Goal: Task Accomplishment & Management: Use online tool/utility

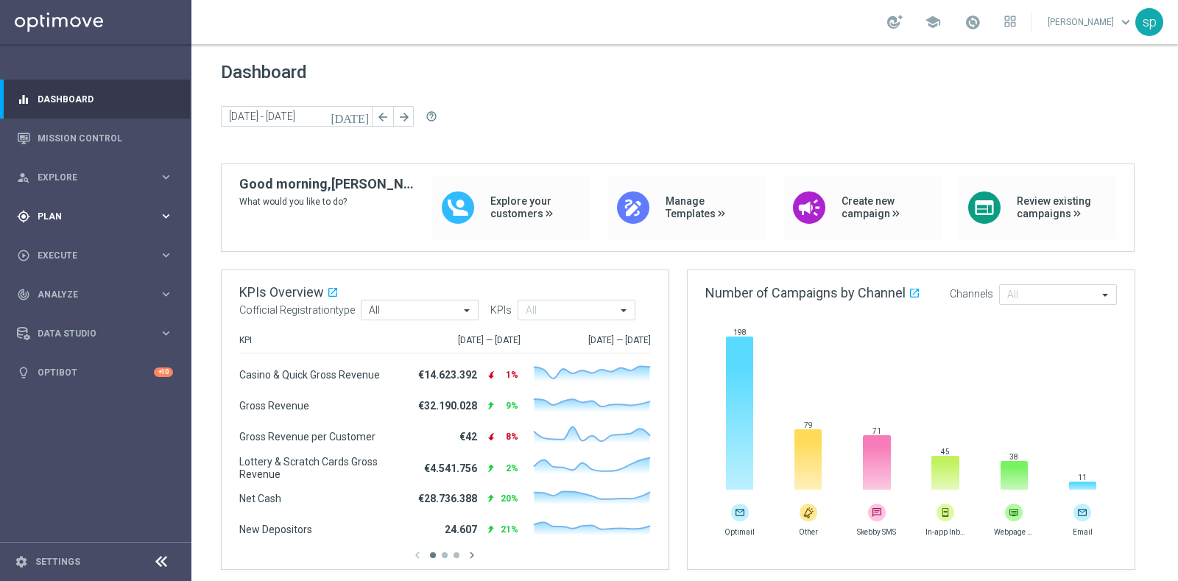
click at [63, 217] on span "Plan" at bounding box center [99, 216] width 122 height 9
click at [81, 243] on link "Target Groups" at bounding box center [95, 247] width 115 height 12
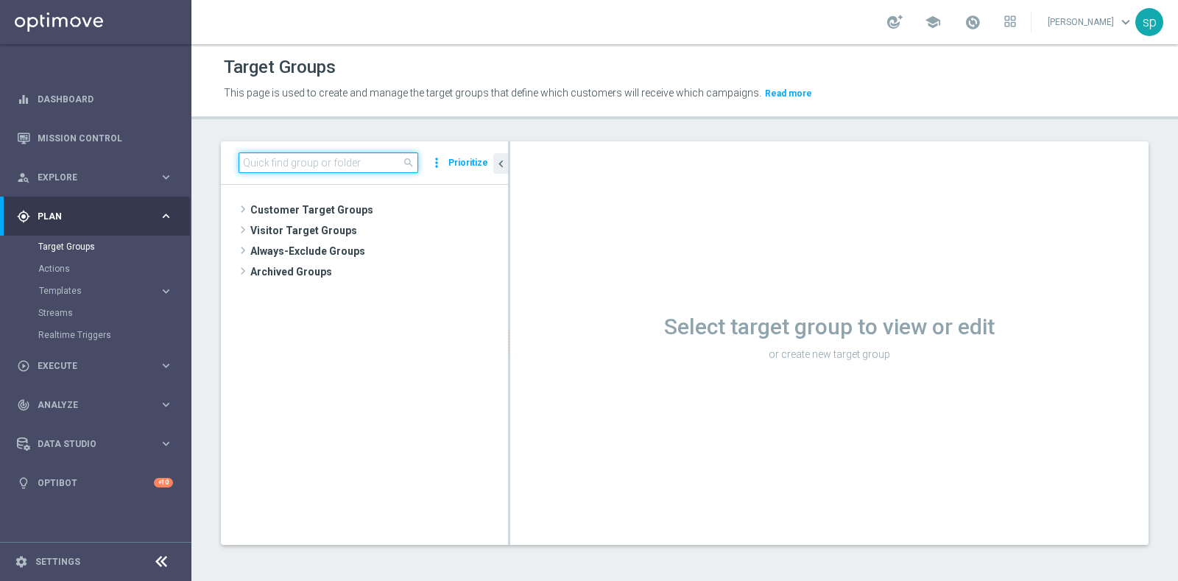
click at [328, 167] on input at bounding box center [329, 162] width 180 height 21
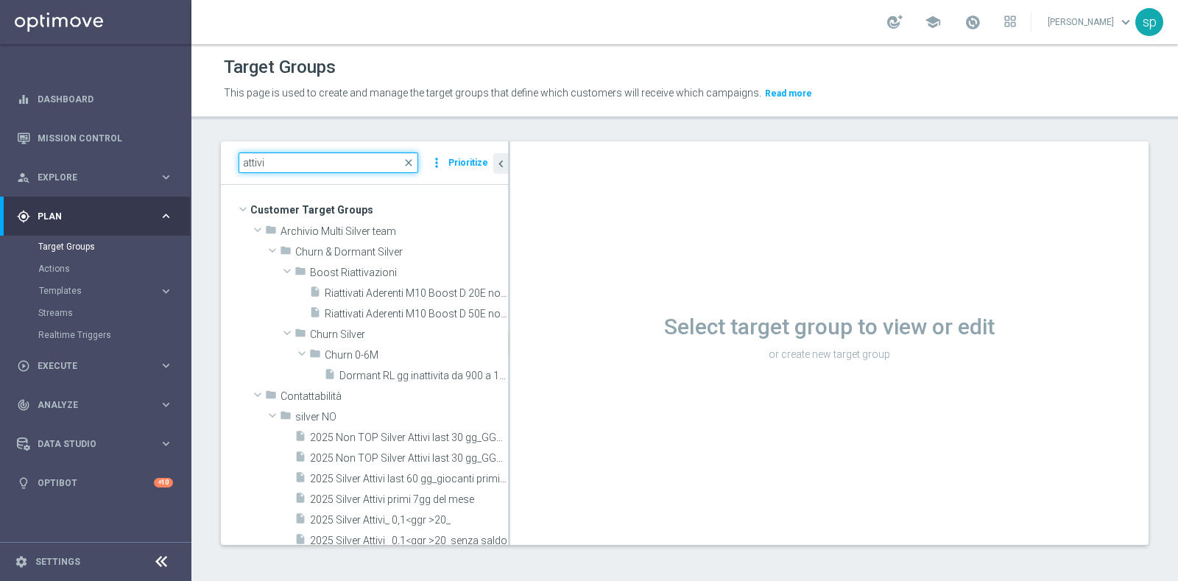
type input "attivi"
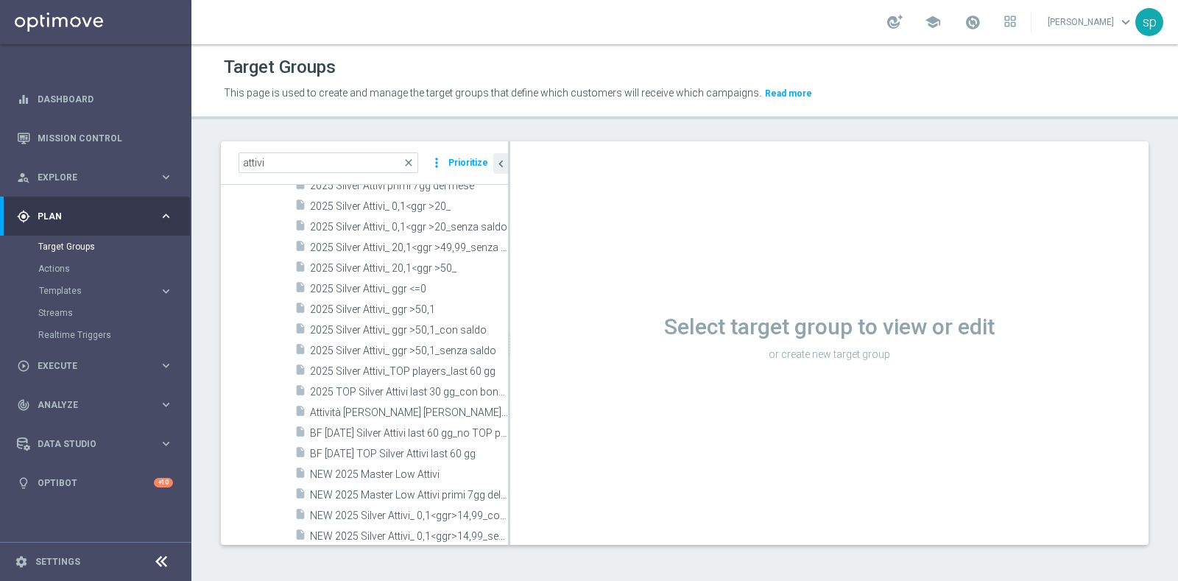
scroll to position [628, 0]
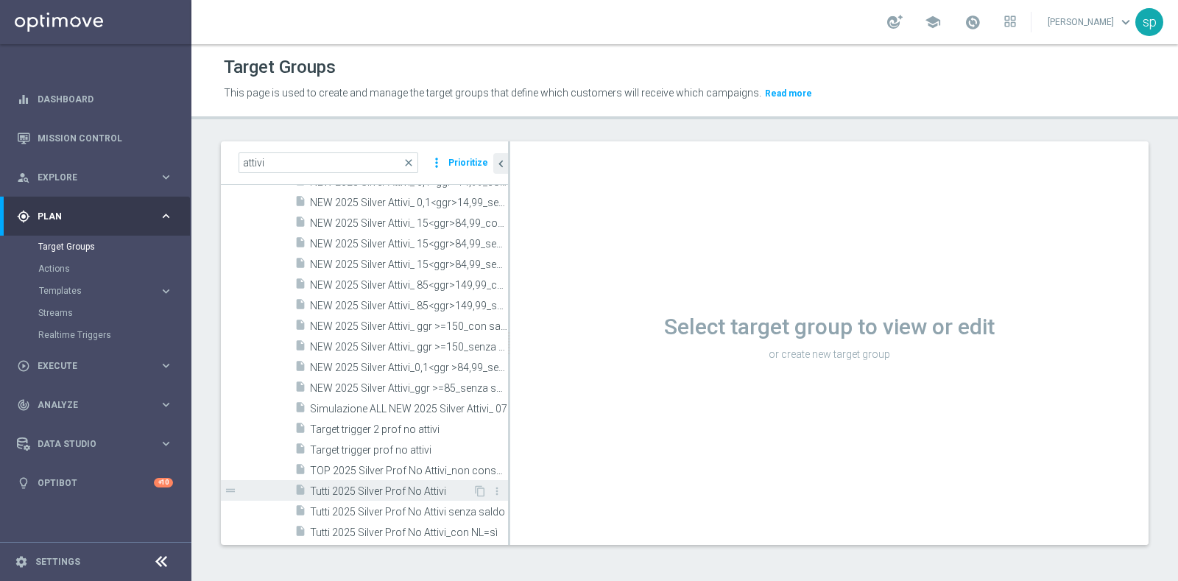
click at [412, 490] on span "Tutti 2025 Silver Prof No Attivi" at bounding box center [391, 491] width 163 height 13
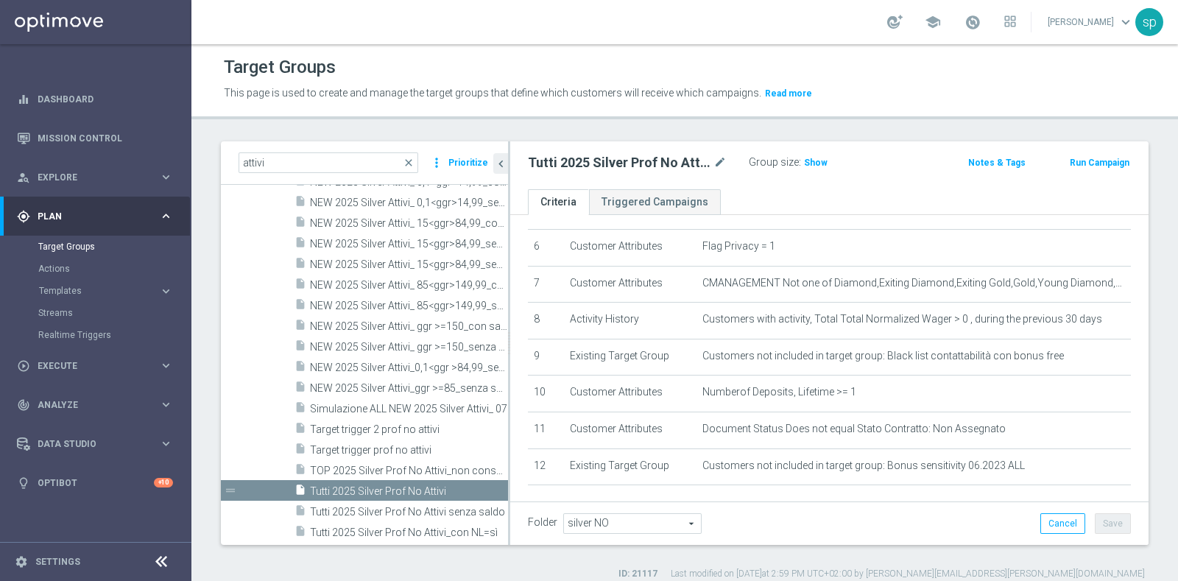
scroll to position [231, 0]
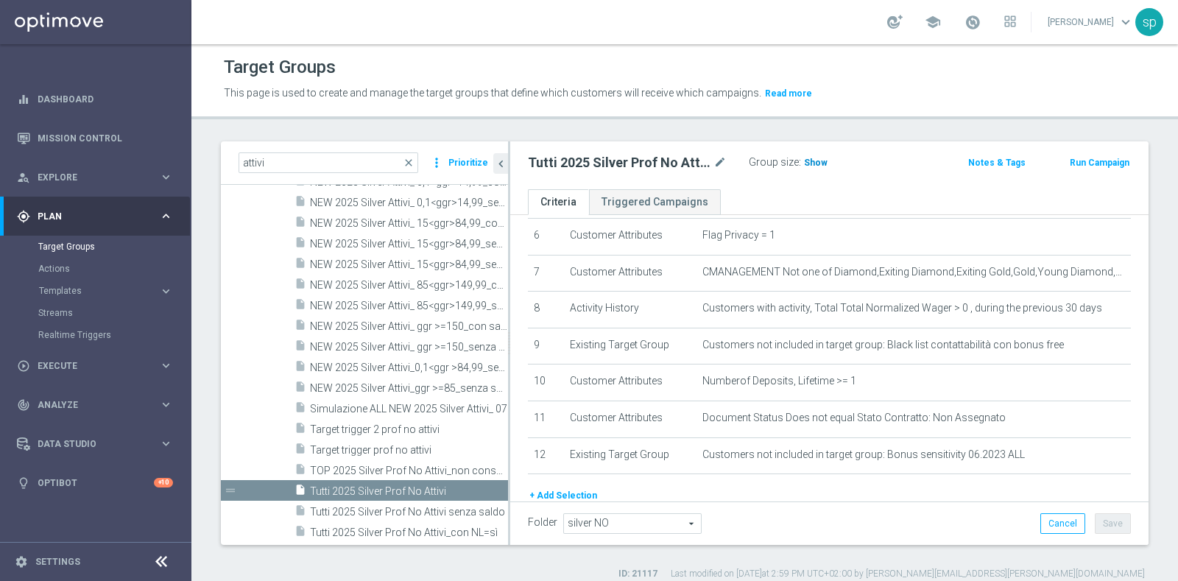
click at [808, 160] on span "Show" at bounding box center [816, 163] width 24 height 10
click at [817, 158] on span "269,496" at bounding box center [823, 165] width 36 height 14
click at [820, 155] on div "Group size : 269,496" at bounding box center [822, 161] width 147 height 18
click at [820, 158] on span "269,496" at bounding box center [823, 165] width 36 height 14
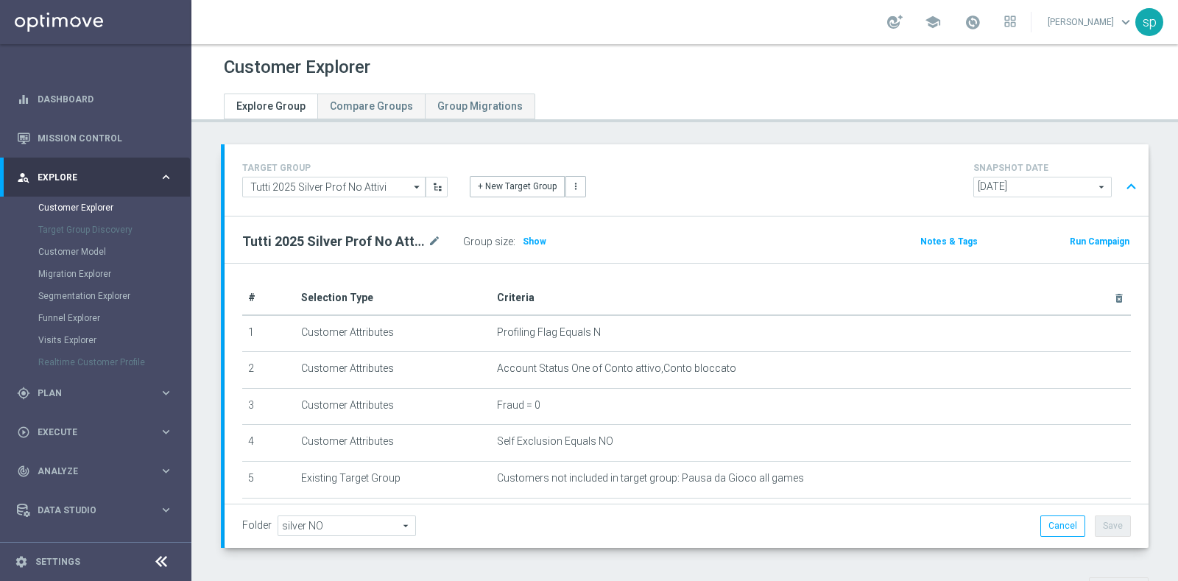
scroll to position [469, 0]
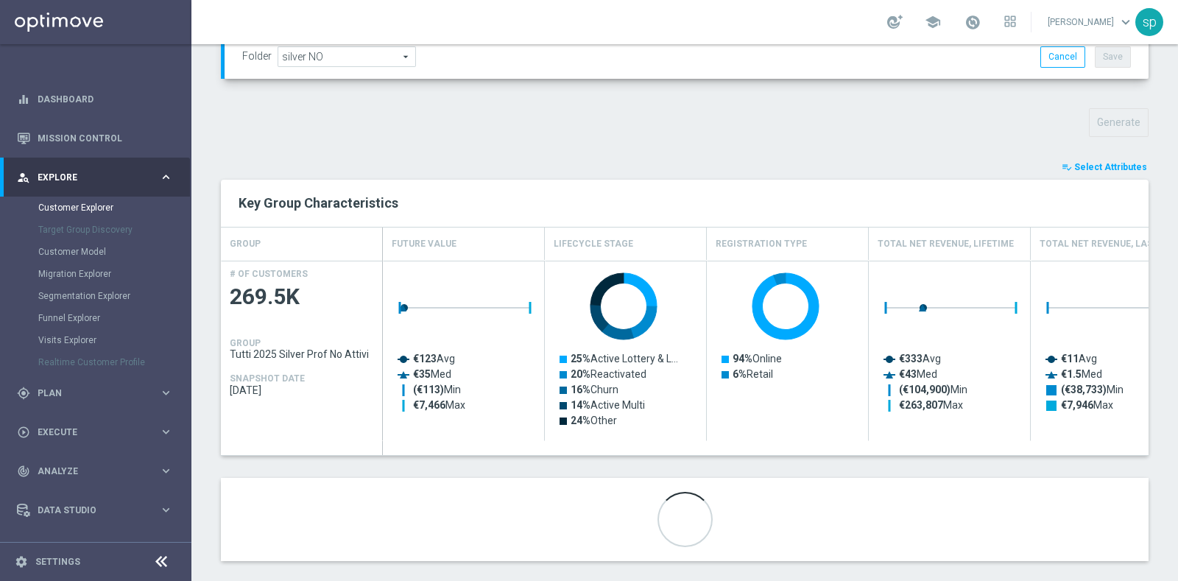
click at [1106, 167] on span "Select Attributes" at bounding box center [1110, 167] width 73 height 10
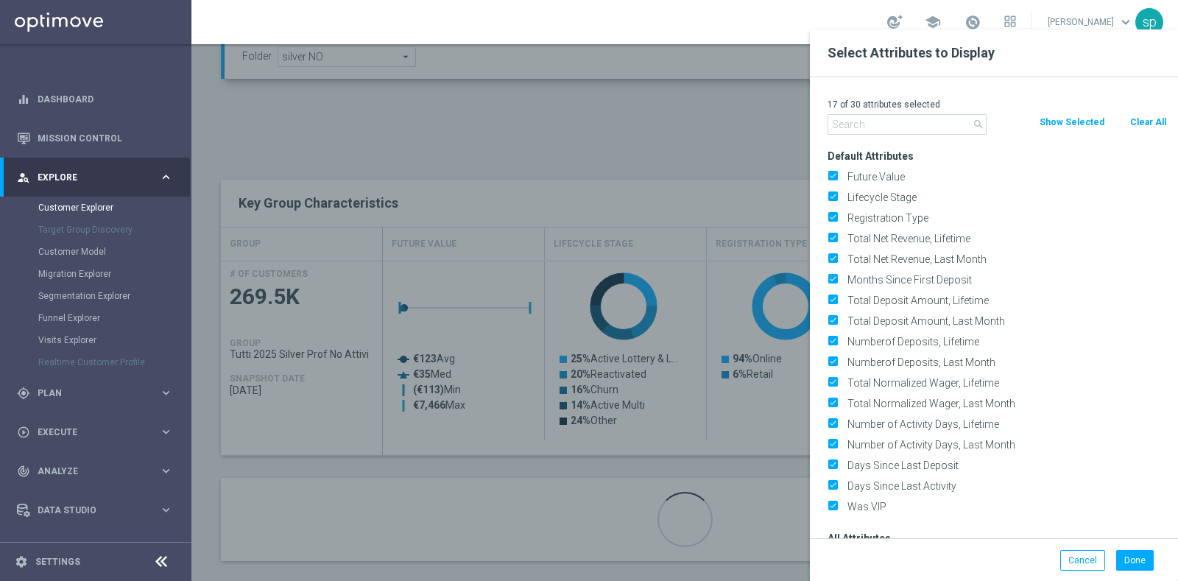
click at [1152, 122] on button "Clear All" at bounding box center [1148, 122] width 39 height 16
checkbox input "false"
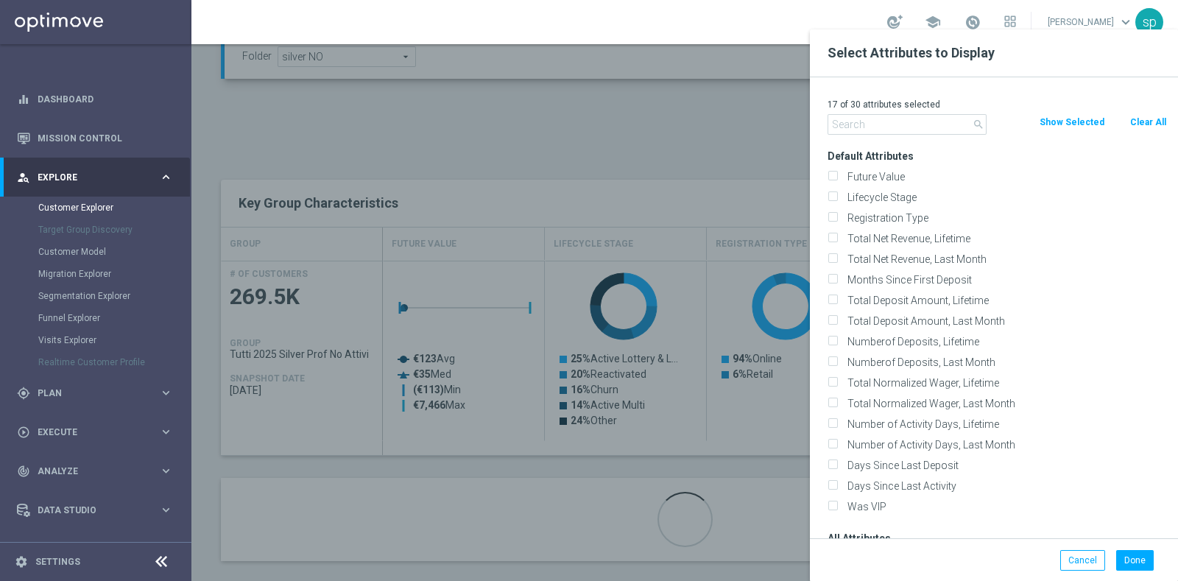
checkbox input "false"
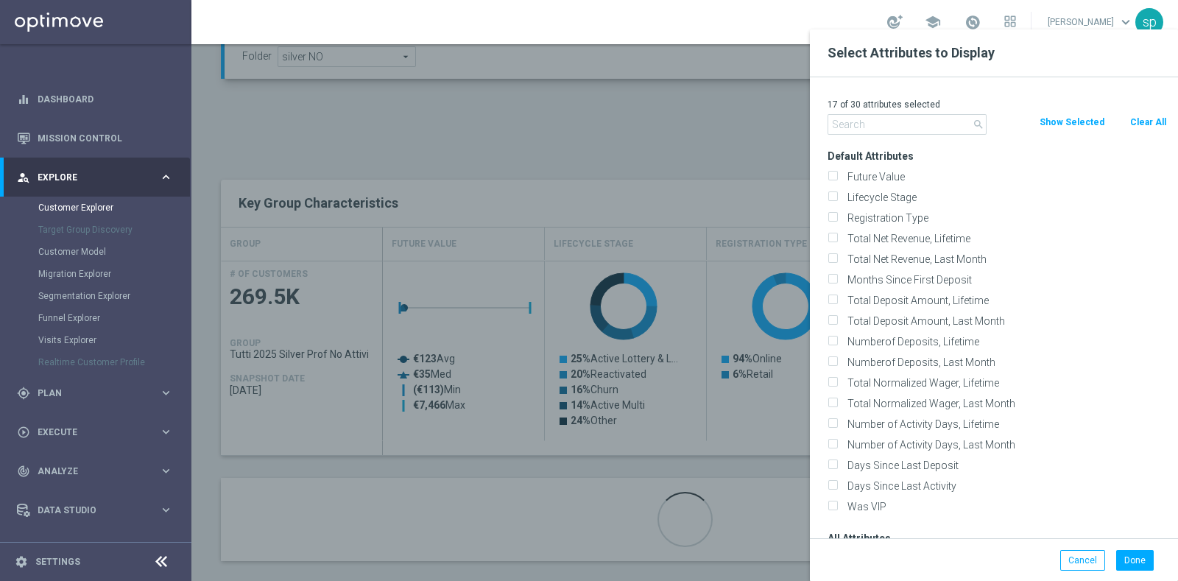
checkbox input "false"
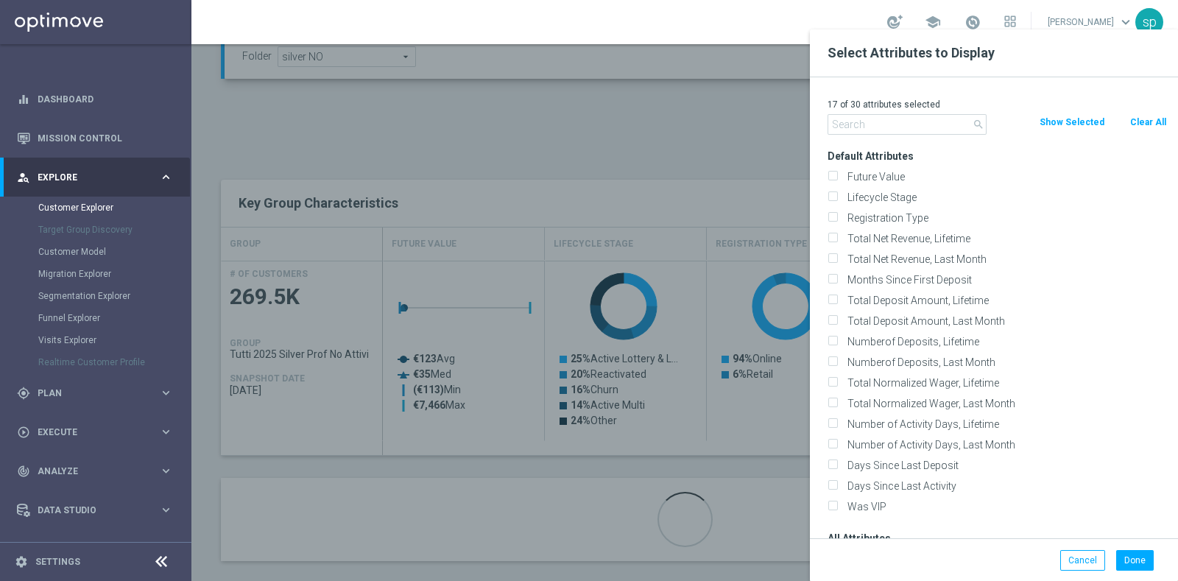
checkbox input "false"
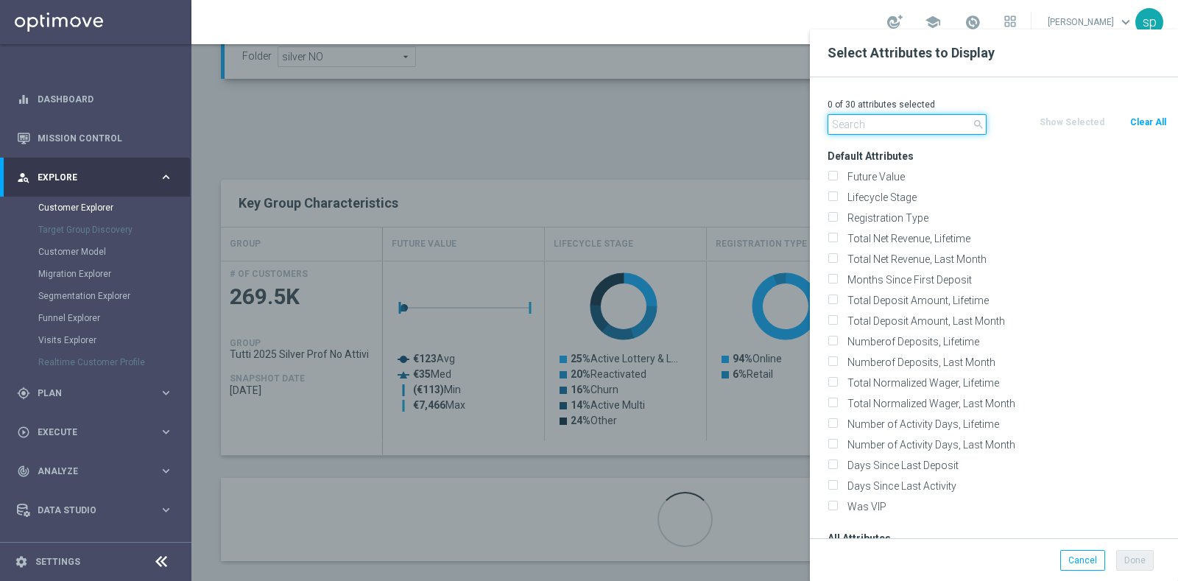
click at [908, 124] on input "text" at bounding box center [907, 124] width 159 height 21
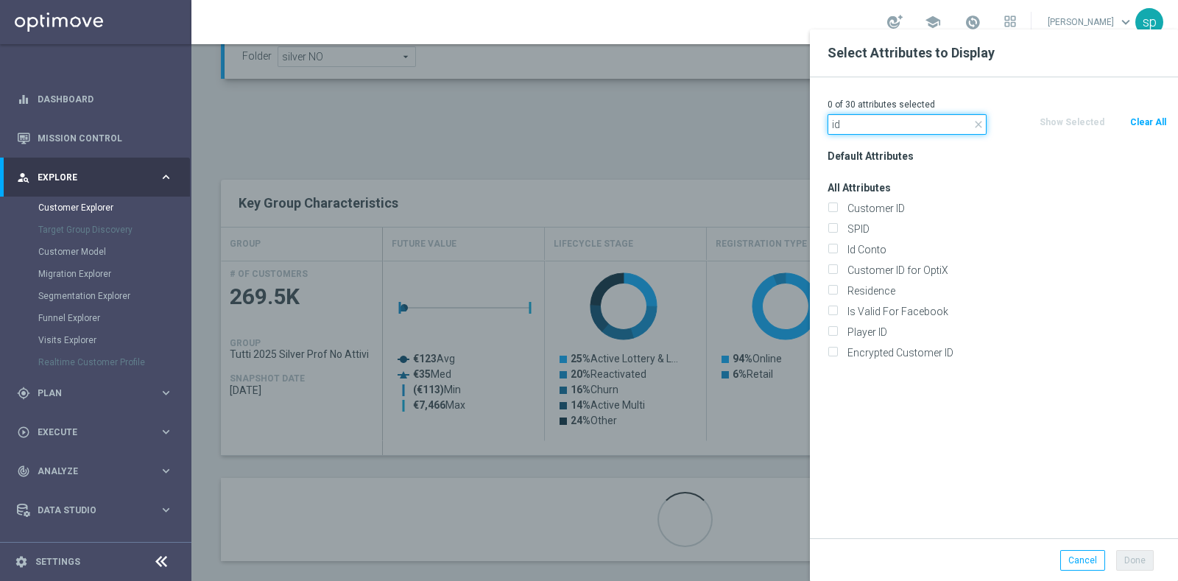
type input "id"
click at [884, 237] on div "SPID" at bounding box center [998, 229] width 362 height 21
click at [884, 247] on label "Id Conto" at bounding box center [1004, 249] width 325 height 13
click at [837, 247] on input "Id Conto" at bounding box center [833, 252] width 10 height 10
checkbox input "true"
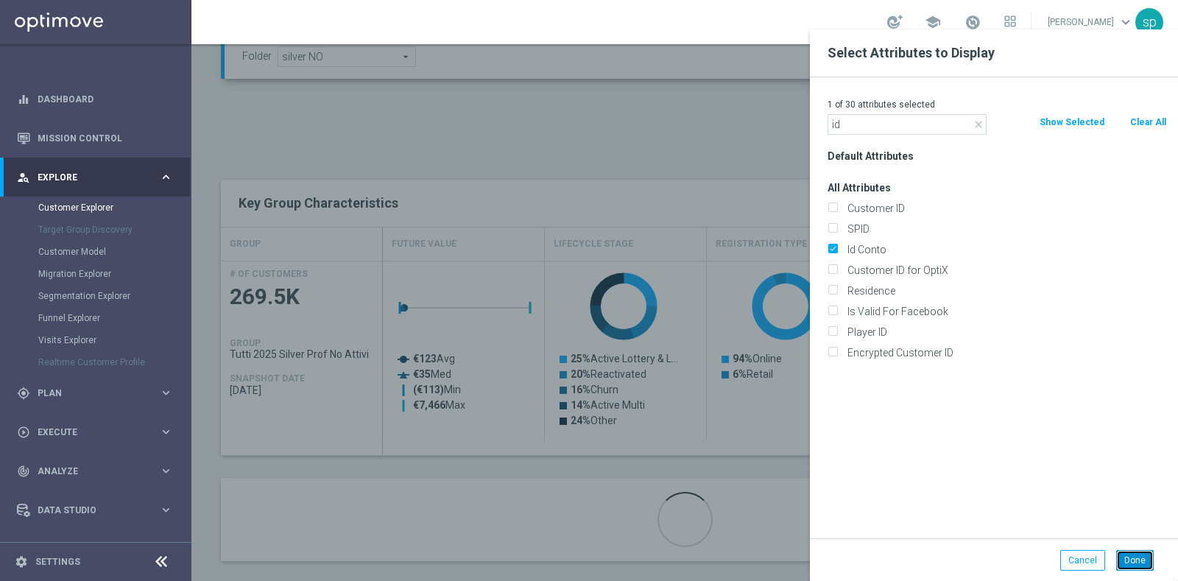
click at [1127, 556] on button "Done" at bounding box center [1135, 560] width 38 height 21
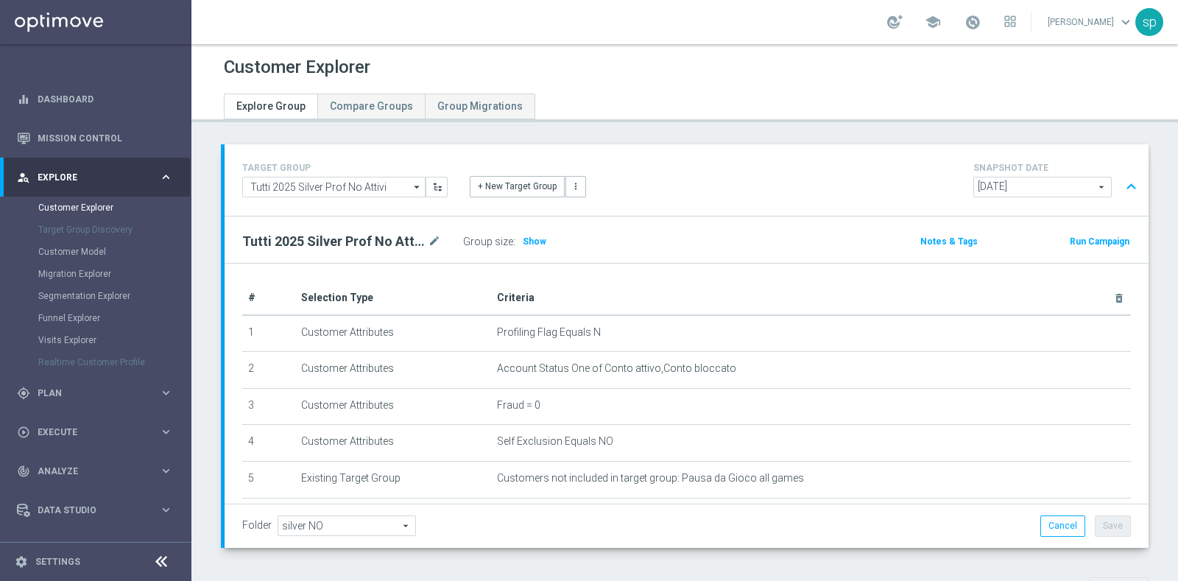
scroll to position [469, 0]
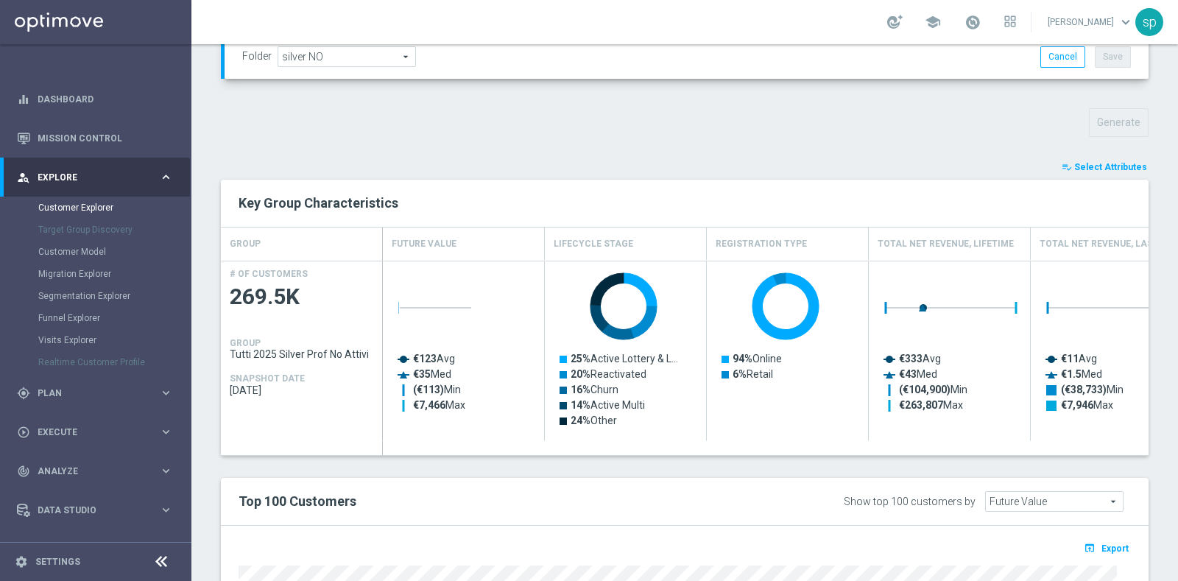
click at [1099, 171] on button "playlist_add_check Select Attributes" at bounding box center [1104, 167] width 88 height 16
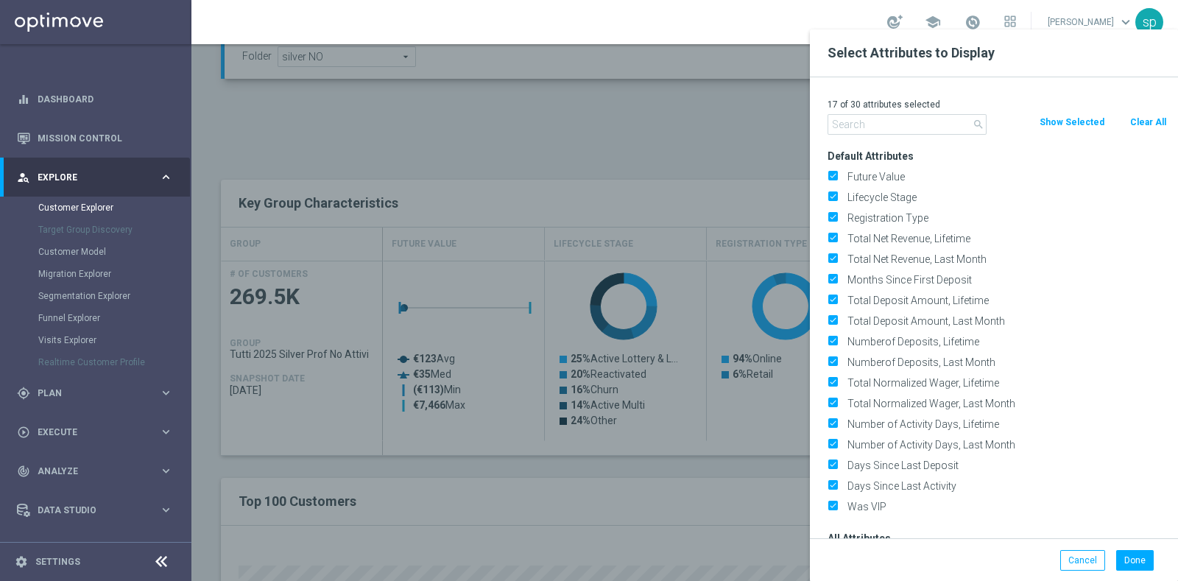
click at [1150, 117] on button "Clear All" at bounding box center [1148, 122] width 39 height 16
checkbox input "false"
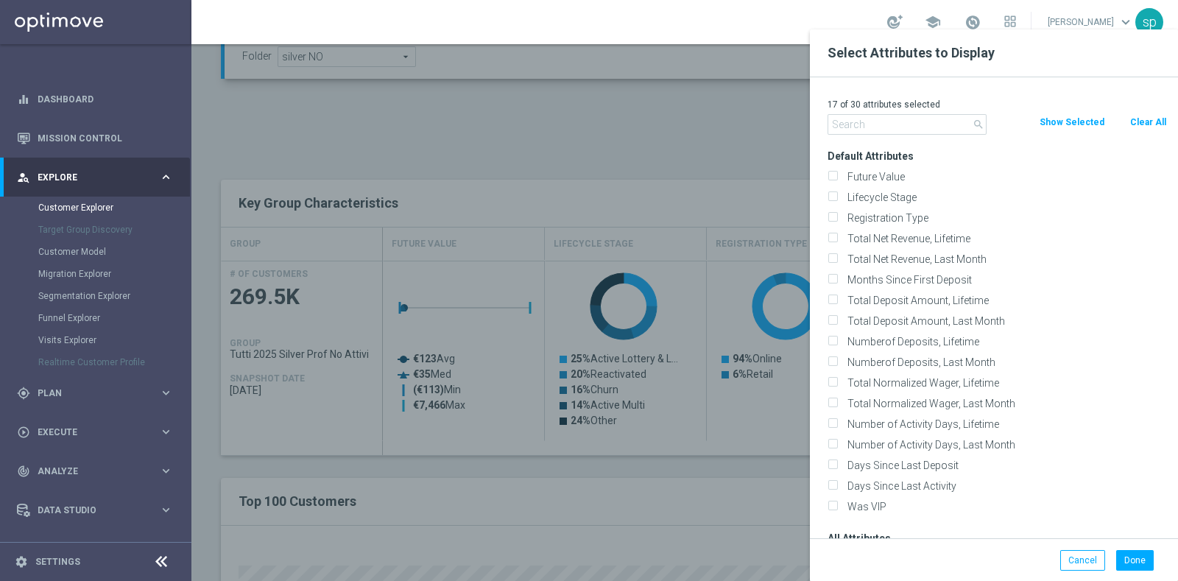
checkbox input "false"
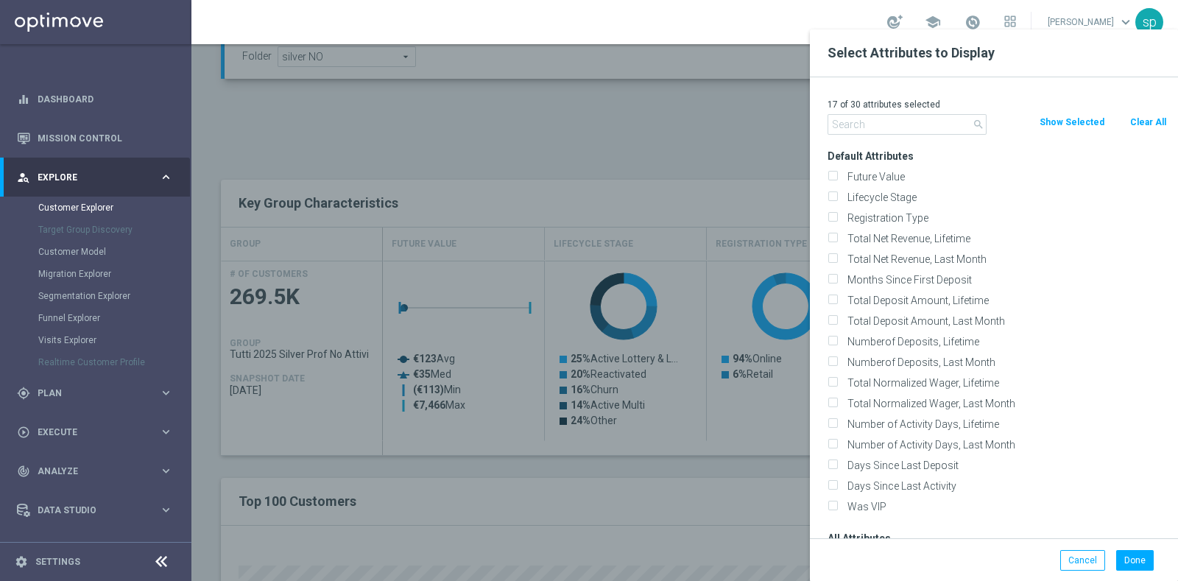
checkbox input "false"
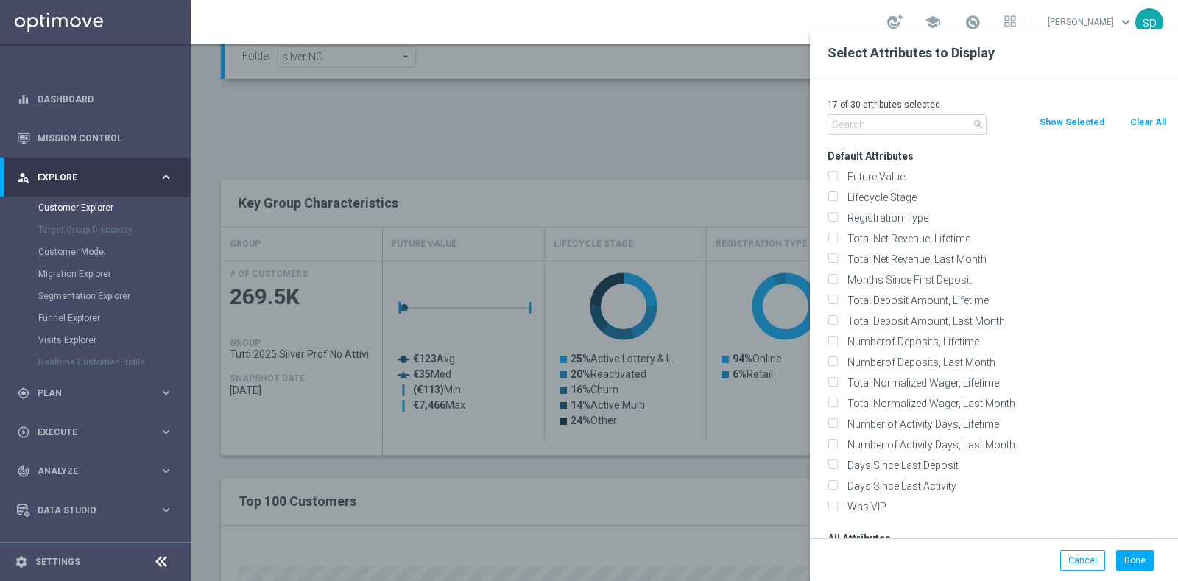
checkbox input "false"
click at [1142, 117] on button "Clear All" at bounding box center [1148, 122] width 39 height 16
click at [743, 104] on div at bounding box center [780, 319] width 1178 height 581
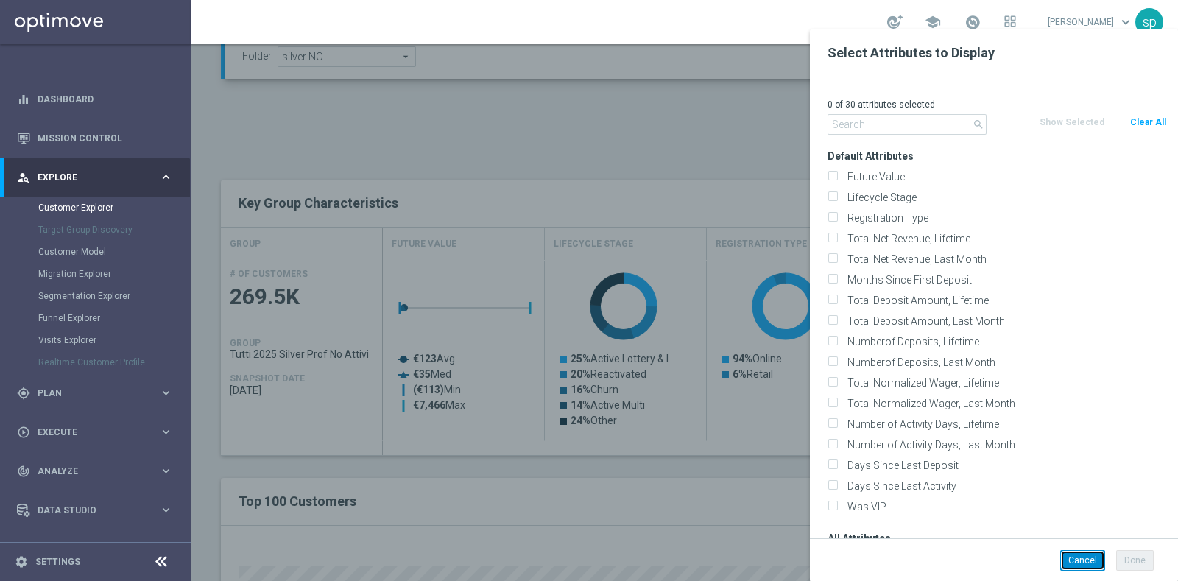
click at [1085, 557] on button "Cancel" at bounding box center [1082, 560] width 45 height 21
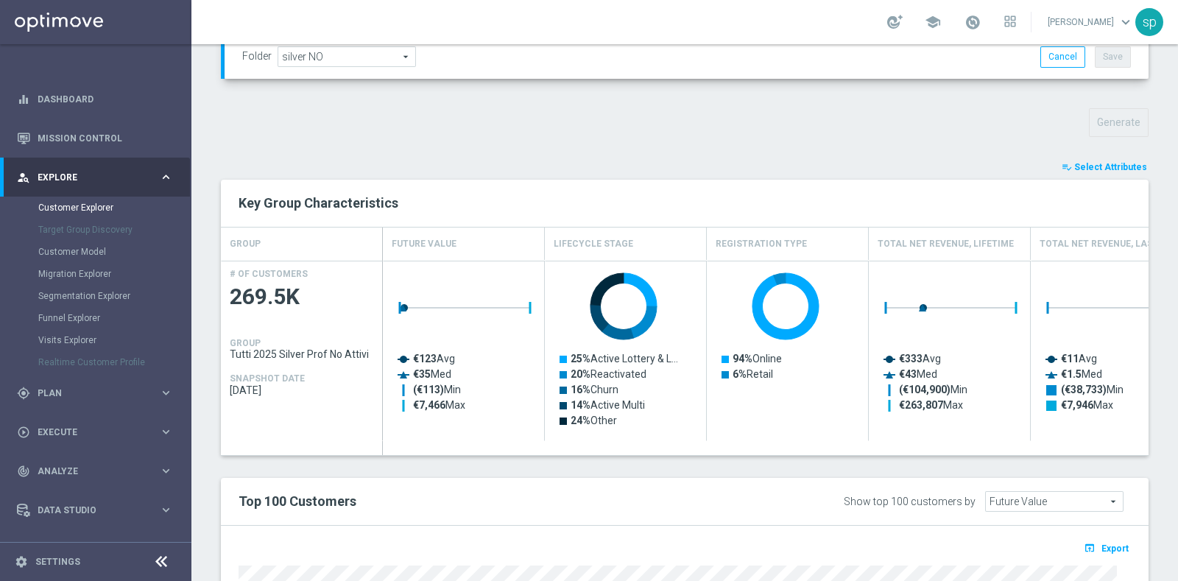
click at [1112, 169] on span "Select Attributes" at bounding box center [1110, 167] width 73 height 10
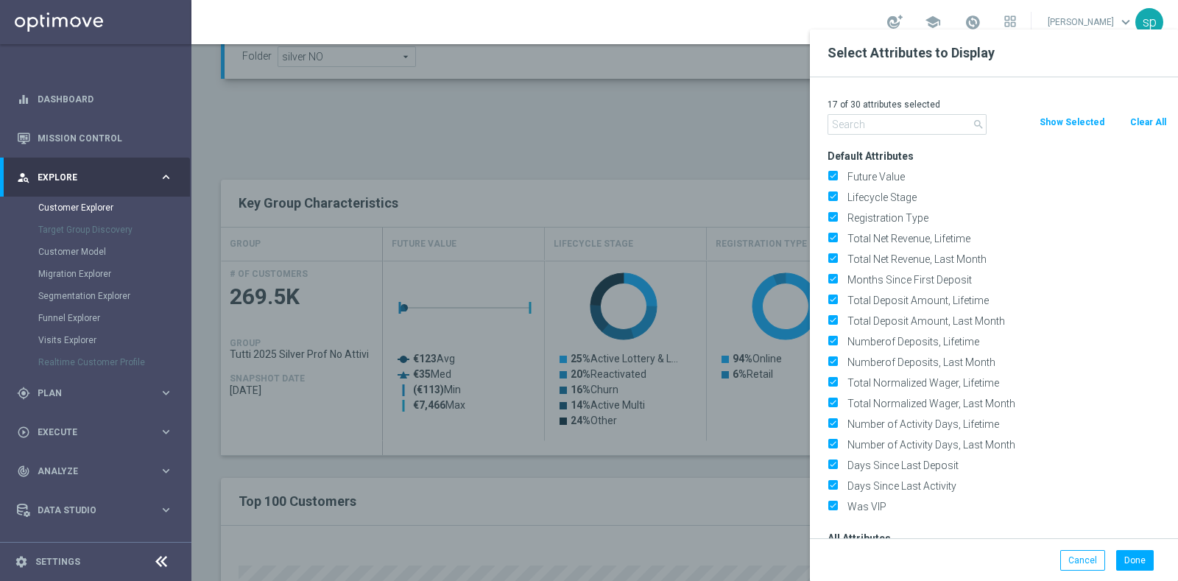
click at [954, 125] on input "text" at bounding box center [907, 124] width 159 height 21
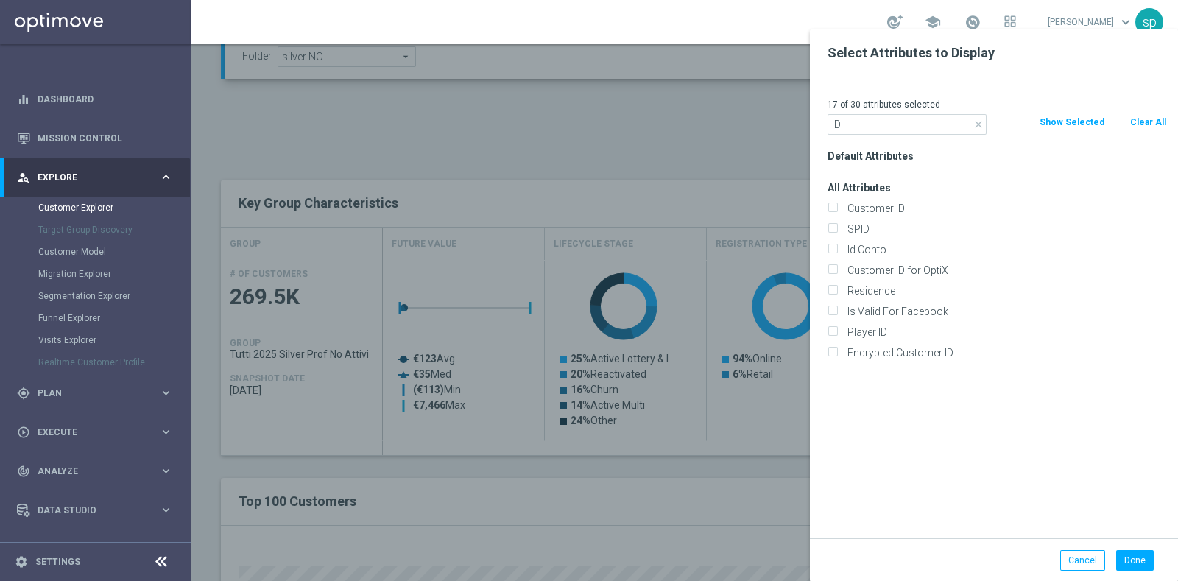
type input "ID"
click at [893, 260] on div "Customer ID for OptiX" at bounding box center [998, 270] width 362 height 21
click at [893, 245] on label "Id Conto" at bounding box center [1004, 249] width 325 height 13
click at [837, 247] on input "Id Conto" at bounding box center [833, 252] width 10 height 10
checkbox input "true"
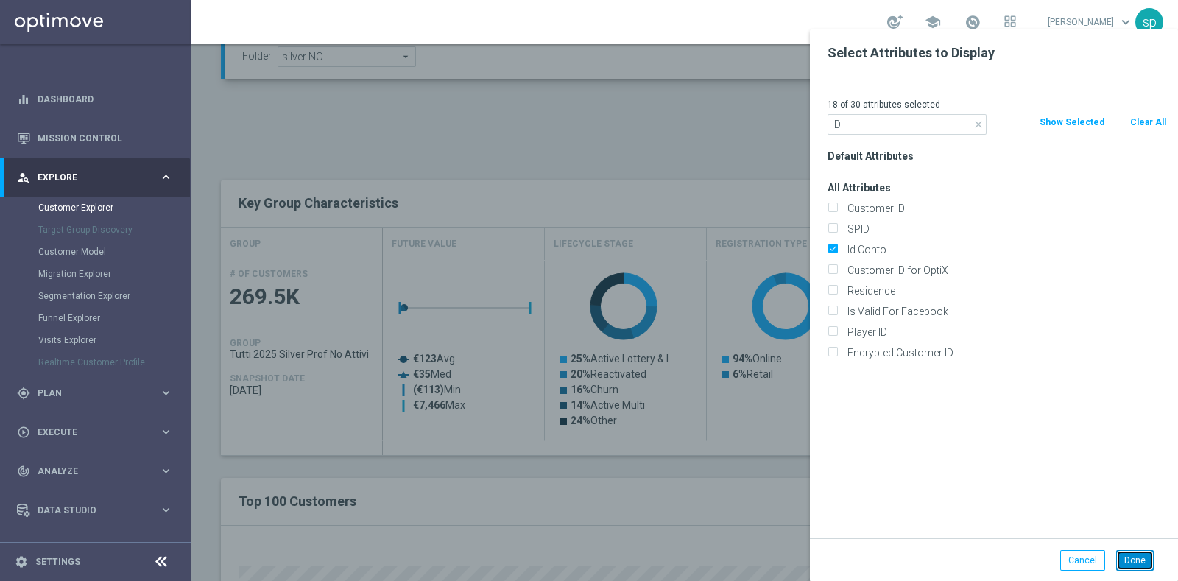
click at [1135, 562] on button "Done" at bounding box center [1135, 560] width 38 height 21
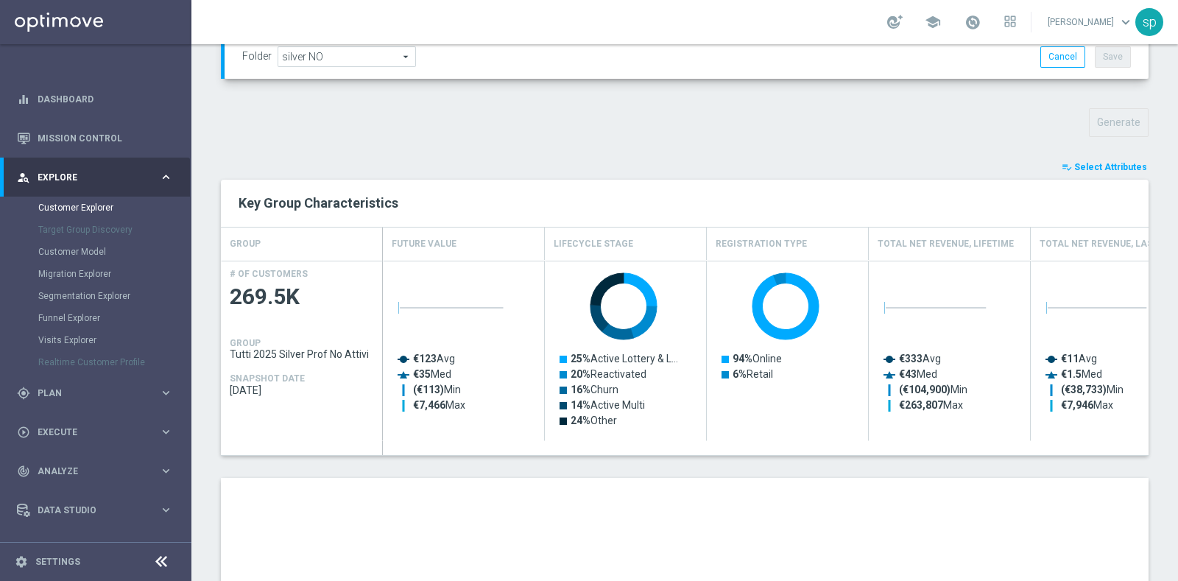
scroll to position [808, 0]
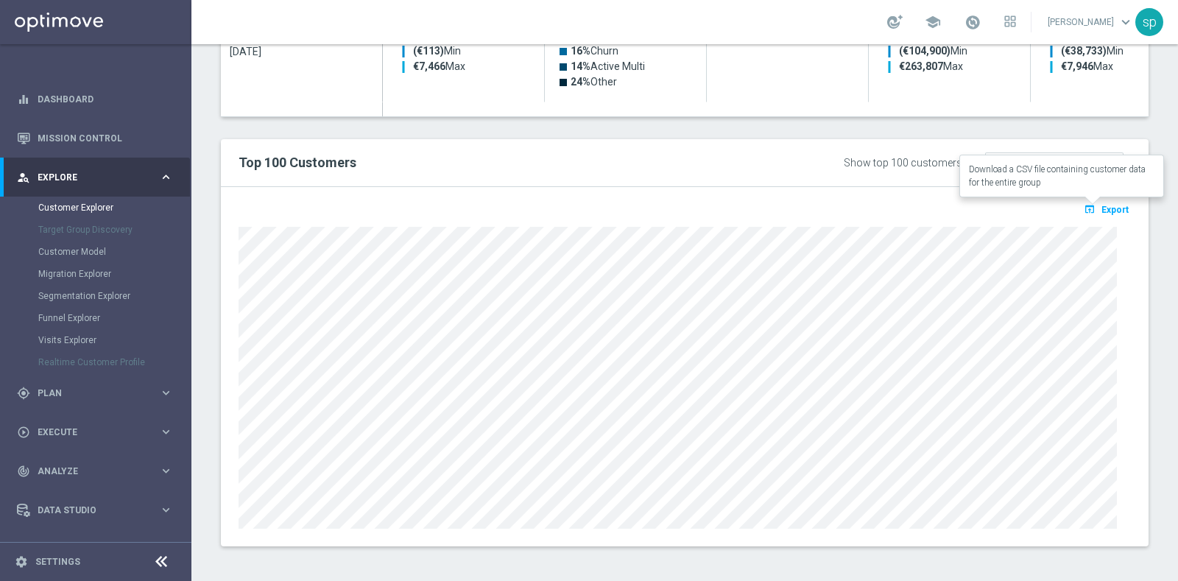
click at [1102, 205] on span "Export" at bounding box center [1115, 210] width 27 height 10
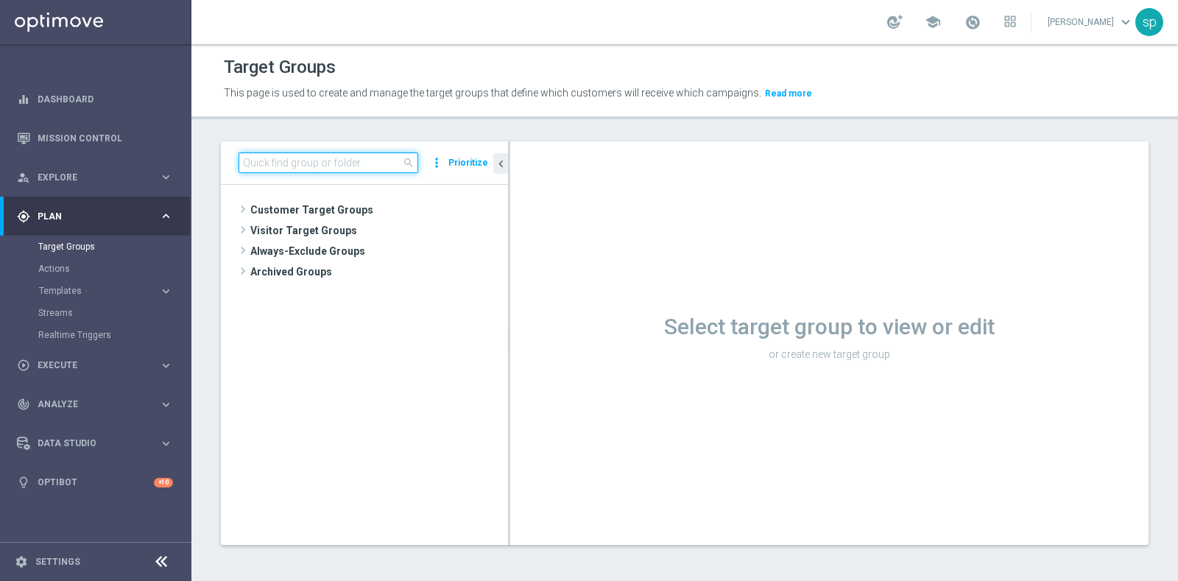
click at [319, 163] on input at bounding box center [329, 162] width 180 height 21
type input "ATTIVI"
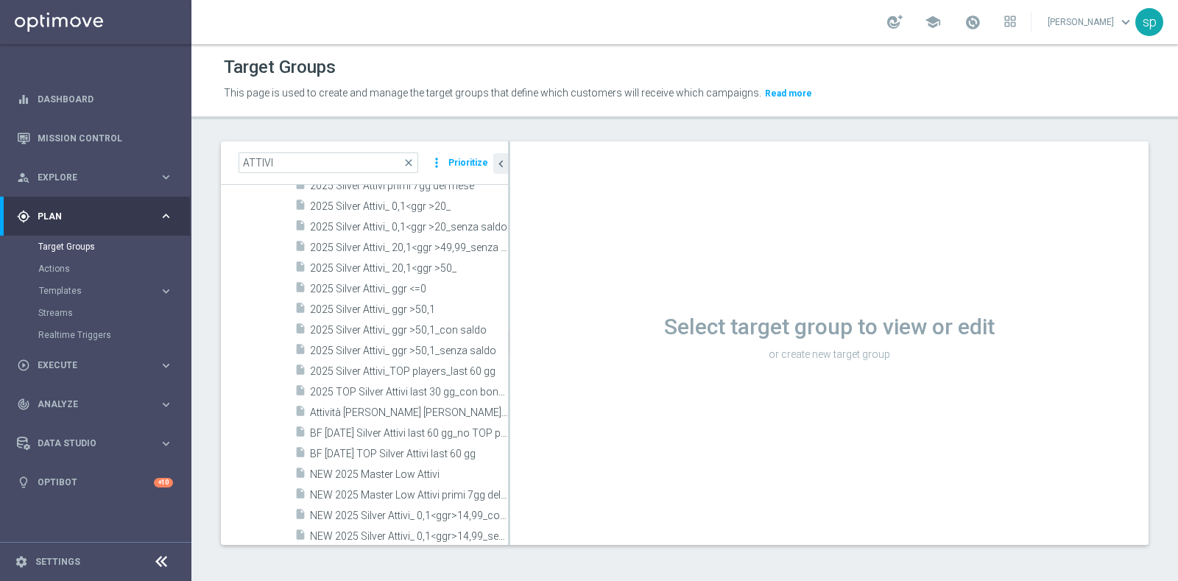
scroll to position [628, 0]
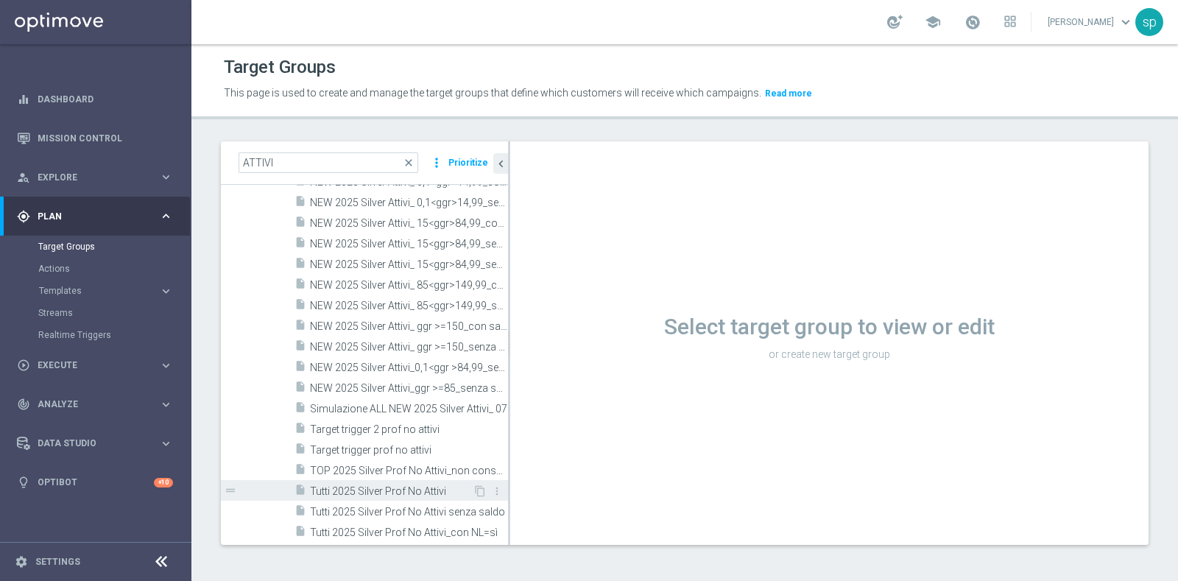
click at [433, 496] on div "insert_drive_file Tutti 2025 Silver Prof No Attivi" at bounding box center [384, 490] width 178 height 21
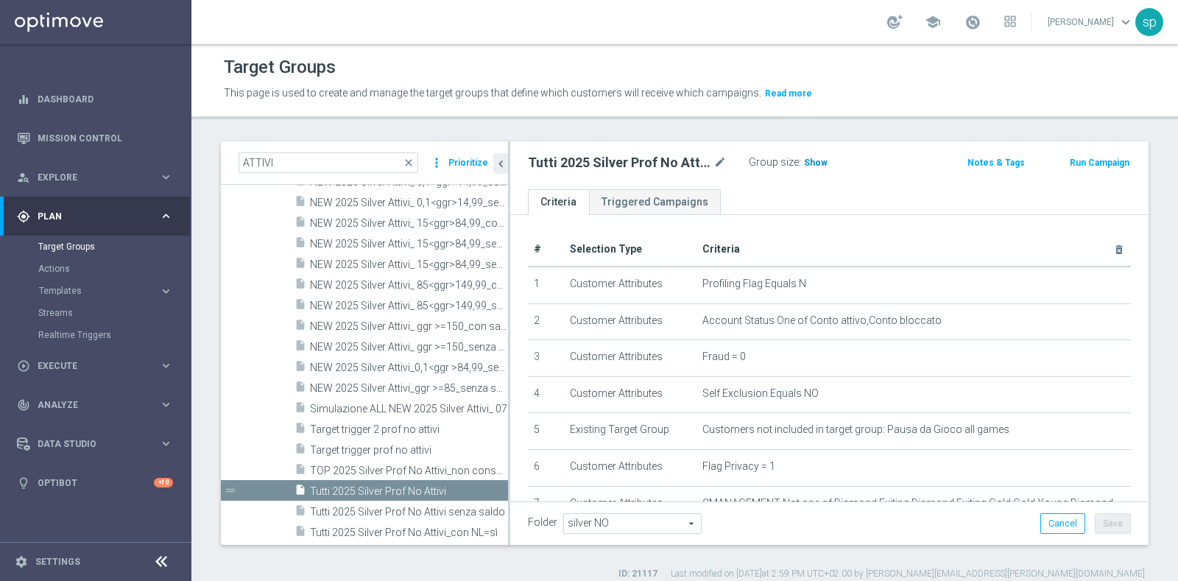
click at [814, 158] on span "Show" at bounding box center [816, 163] width 24 height 10
click at [817, 164] on span "269,496" at bounding box center [823, 165] width 36 height 14
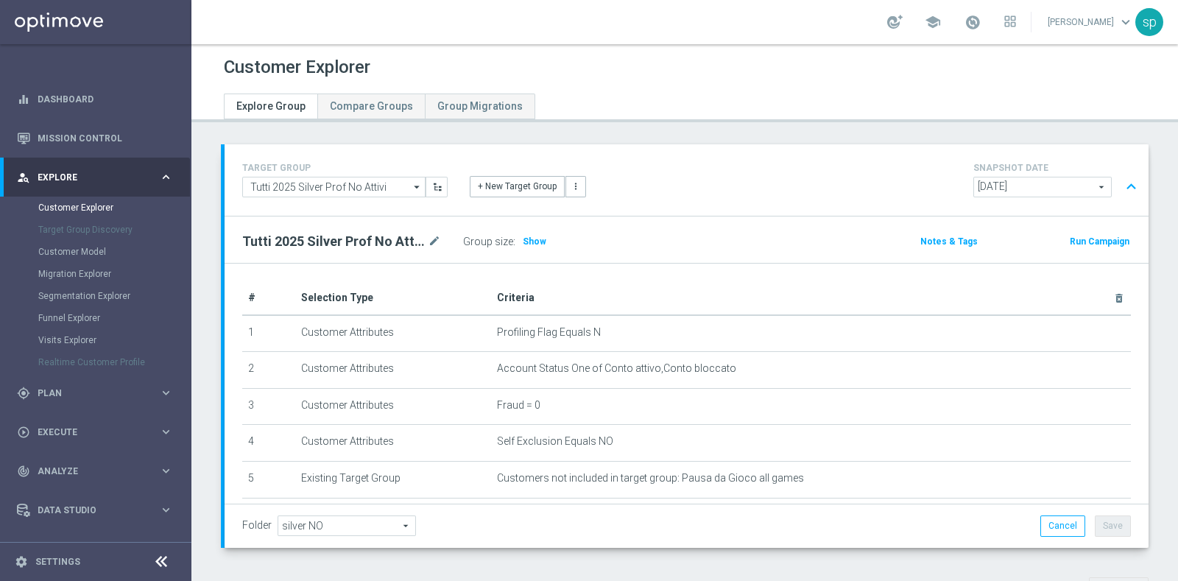
scroll to position [469, 0]
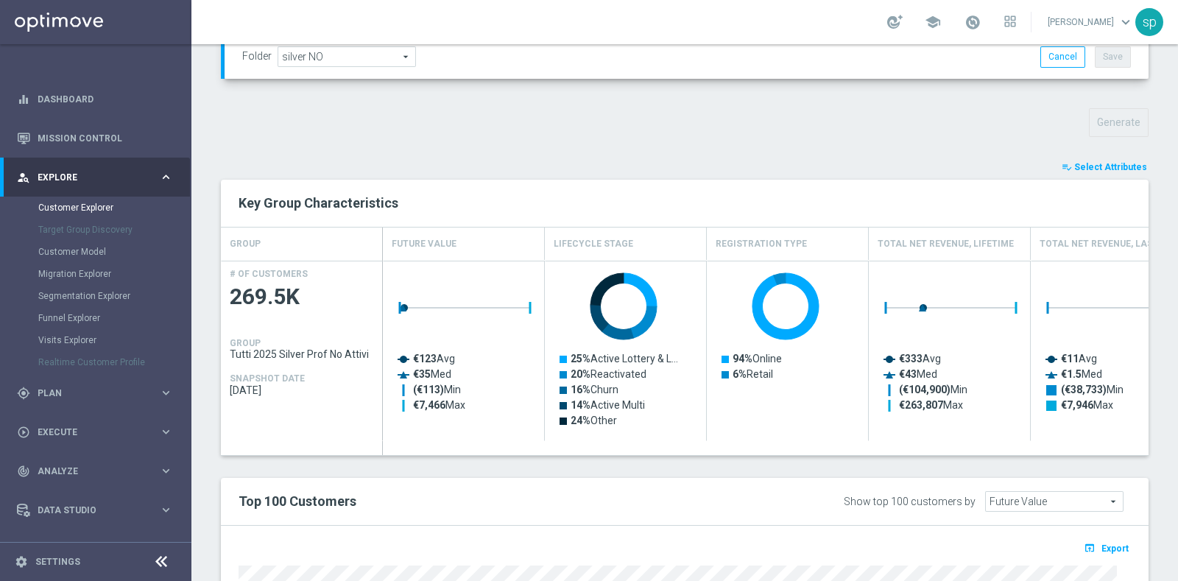
click at [1099, 167] on span "Select Attributes" at bounding box center [1110, 167] width 73 height 10
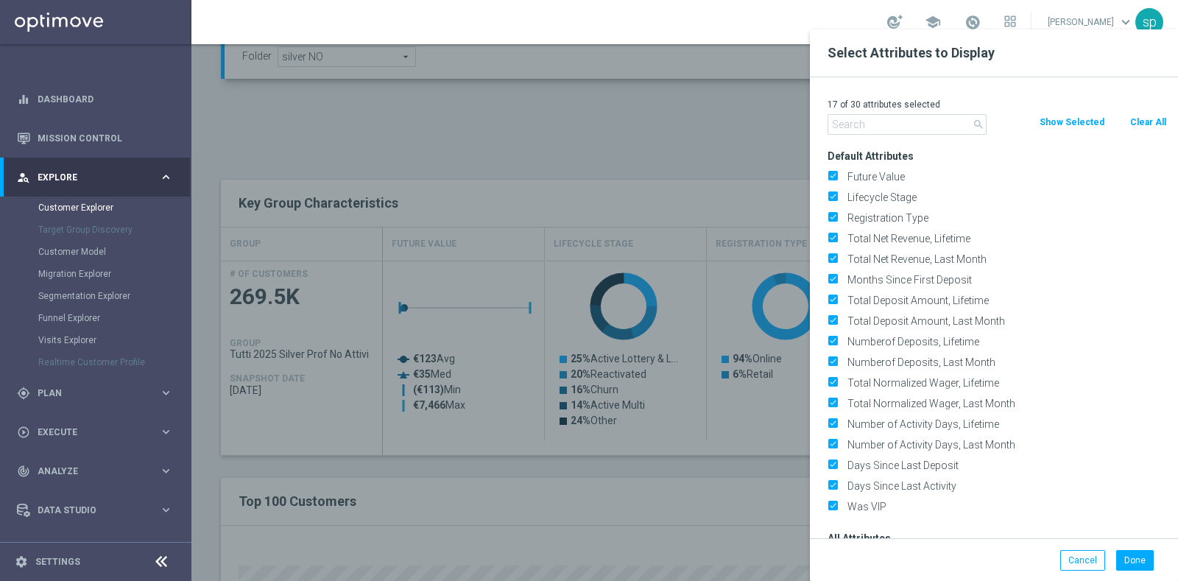
click at [912, 122] on input "text" at bounding box center [907, 124] width 159 height 21
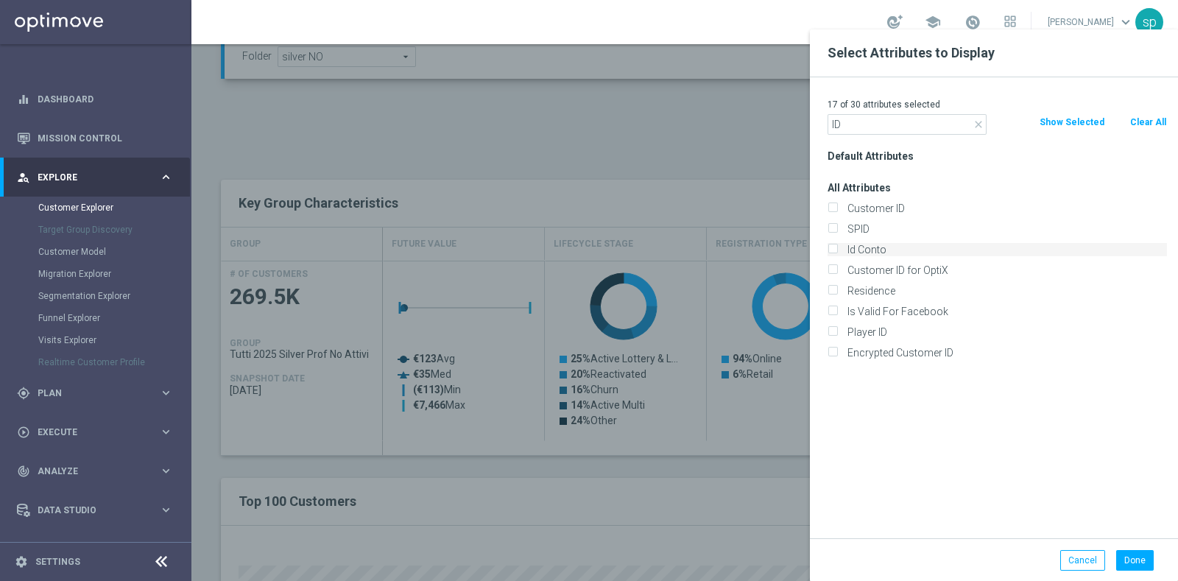
type input "ID"
click at [901, 247] on label "Id Conto" at bounding box center [1004, 249] width 325 height 13
click at [837, 247] on input "Id Conto" at bounding box center [833, 252] width 10 height 10
checkbox input "true"
click at [1130, 569] on button "Done" at bounding box center [1135, 560] width 38 height 21
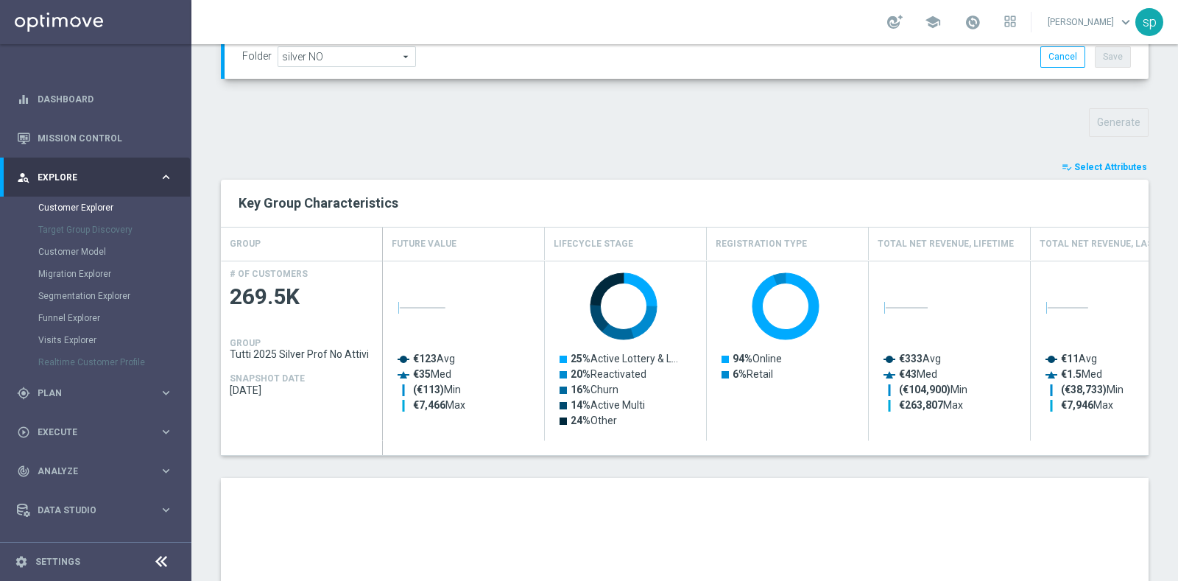
scroll to position [808, 0]
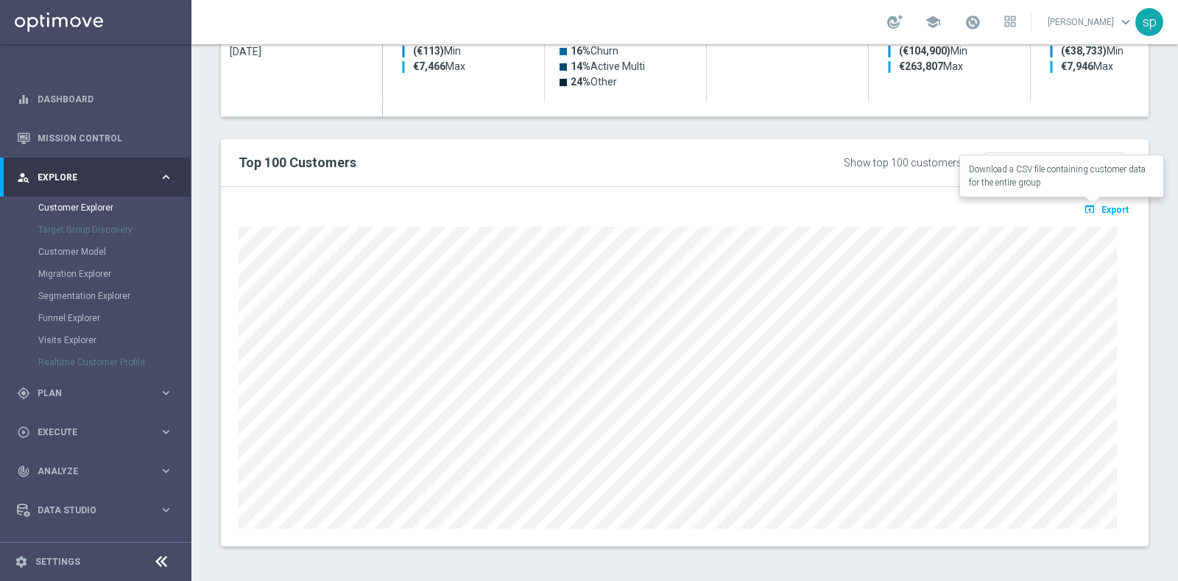
click at [1102, 205] on span "Export" at bounding box center [1115, 210] width 27 height 10
